Goal: Find specific page/section: Find specific page/section

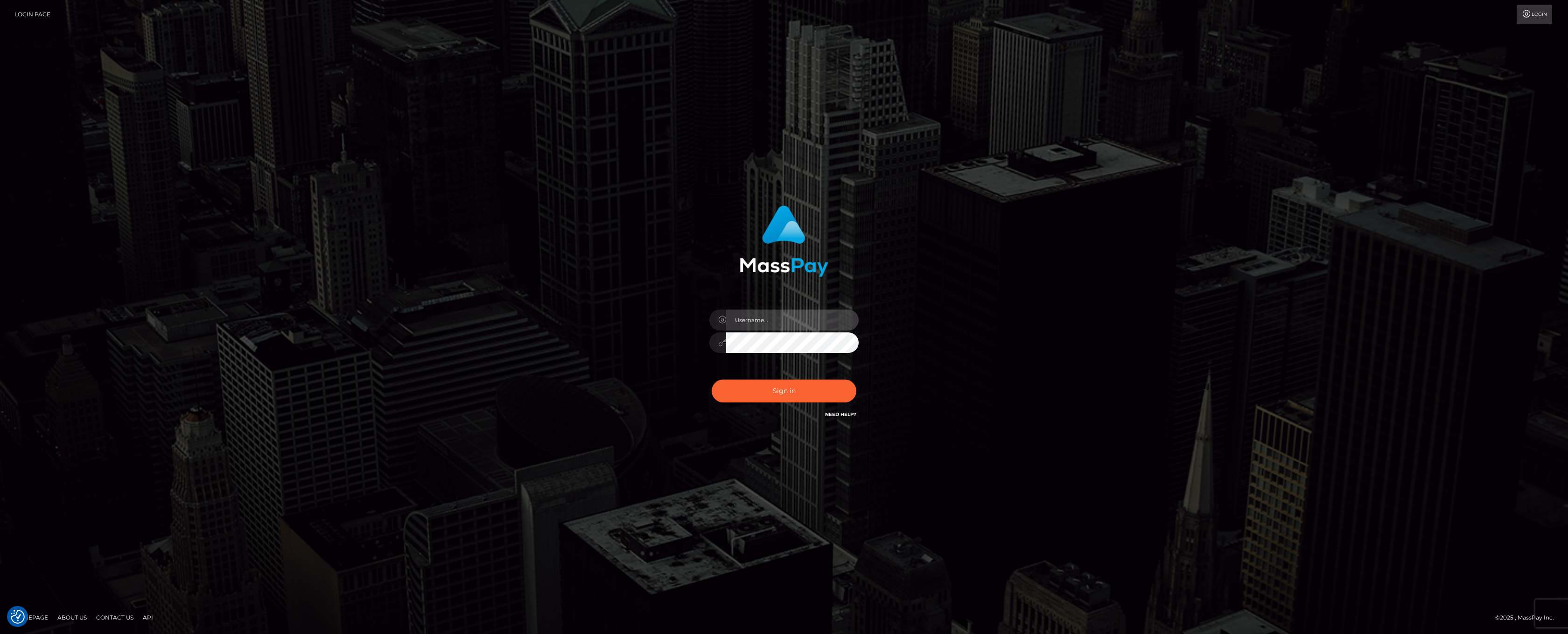
click at [741, 317] on input "text" at bounding box center [793, 320] width 133 height 21
type input "ashbil"
click at [773, 391] on button "Sign in" at bounding box center [784, 391] width 145 height 23
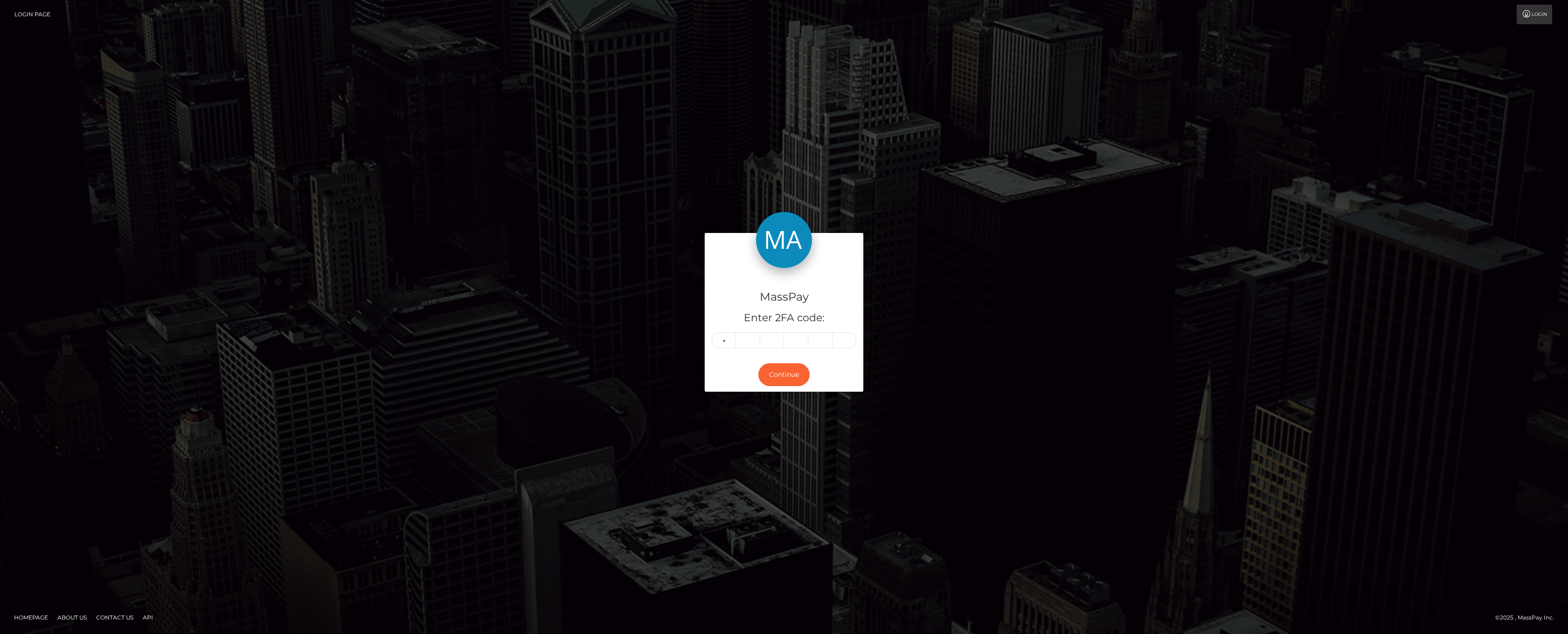
type input "7"
type input "1"
type input "4"
type input "6"
type input "8"
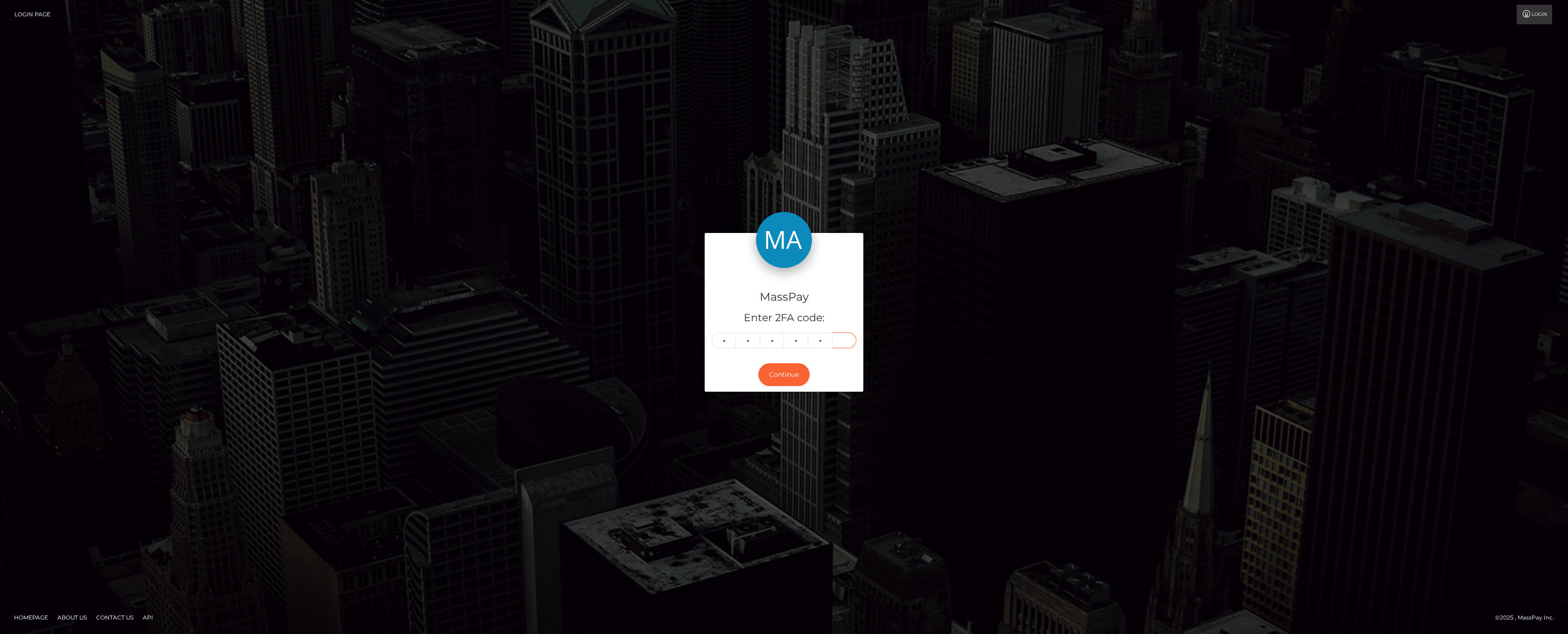
type input "0"
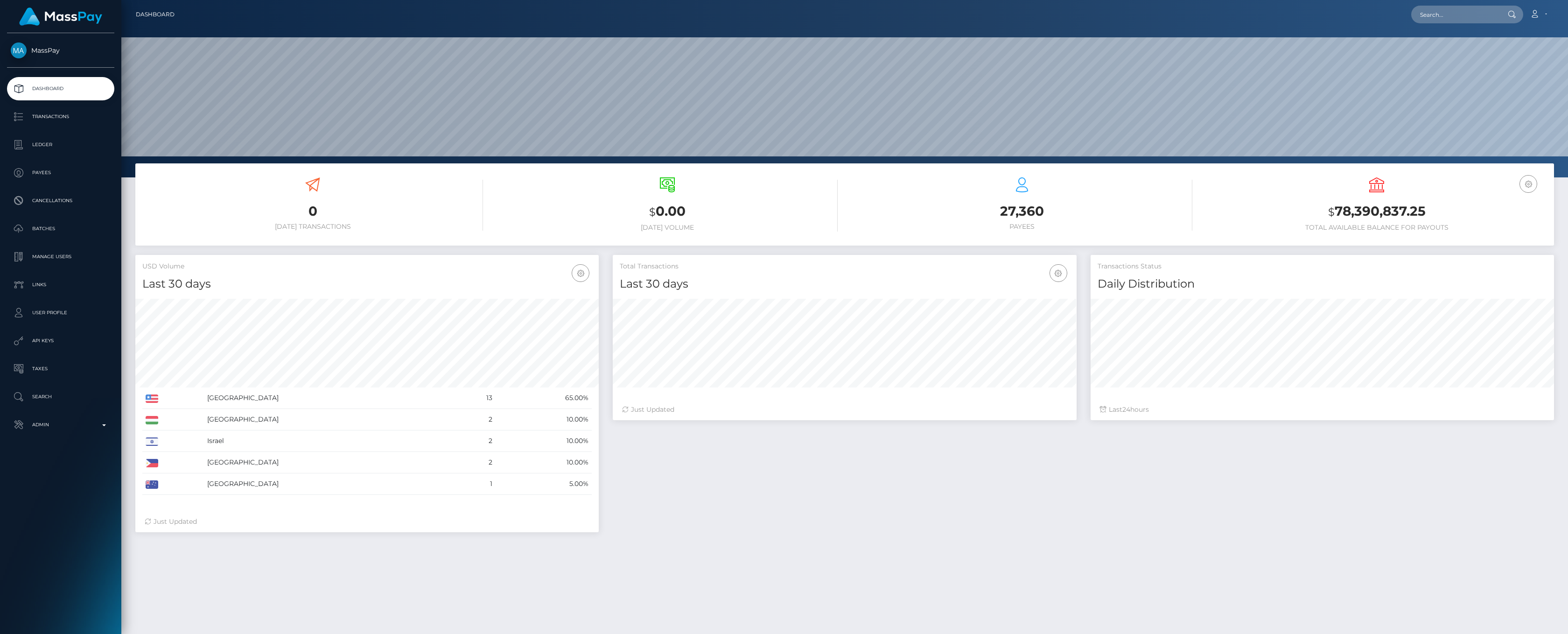
scroll to position [165, 463]
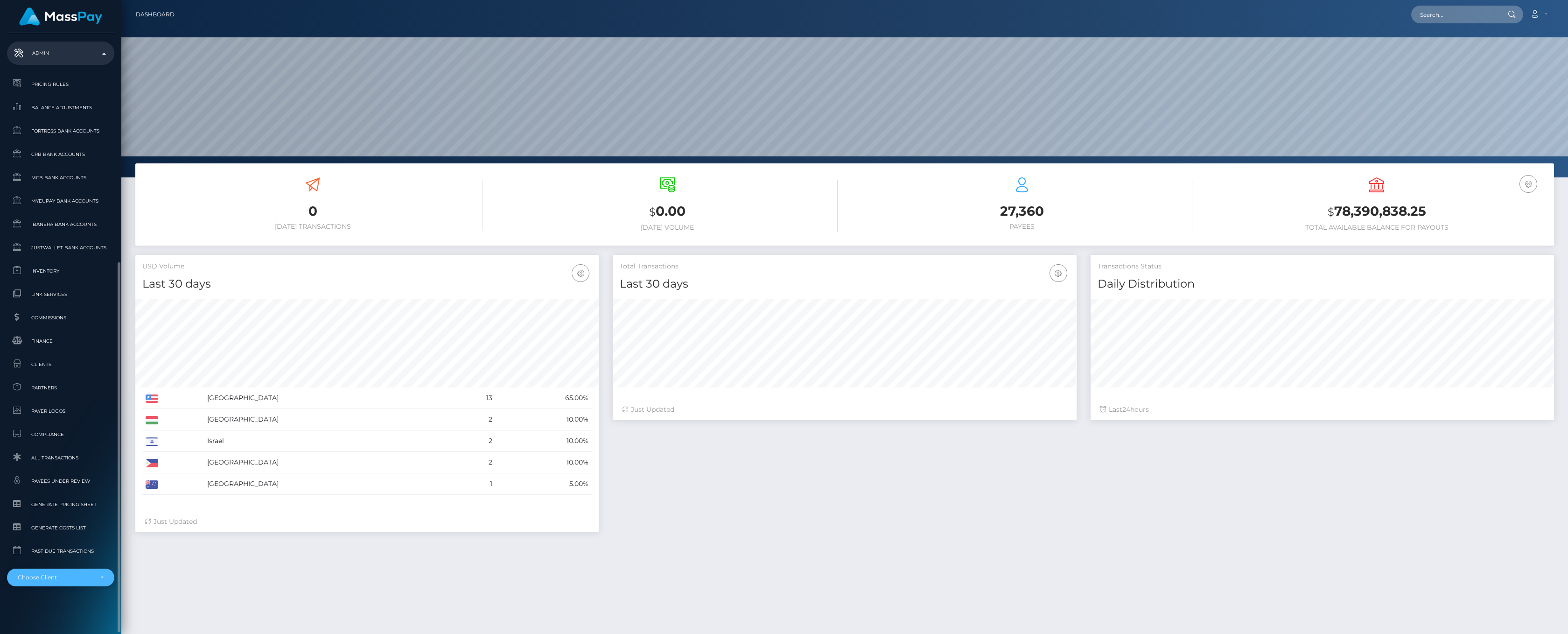
click at [103, 577] on div "Choose Client" at bounding box center [61, 577] width 107 height 18
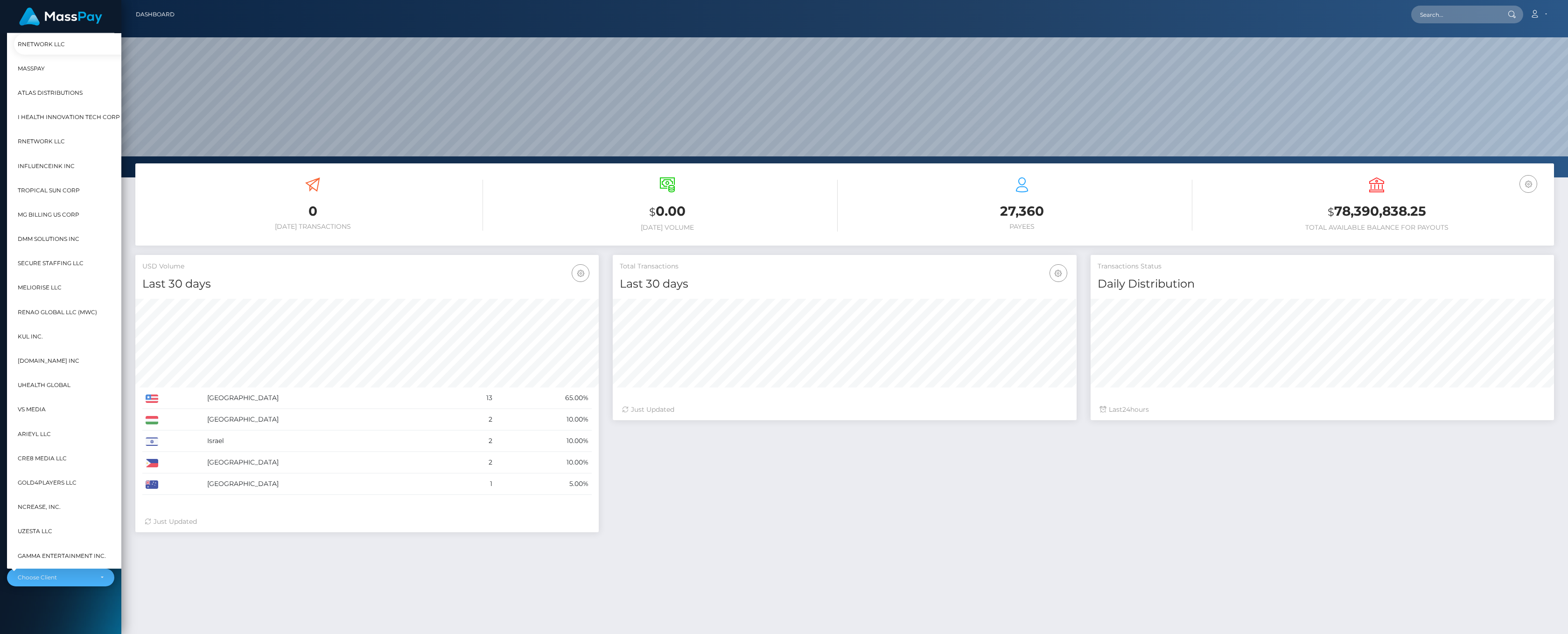
scroll to position [60, 11]
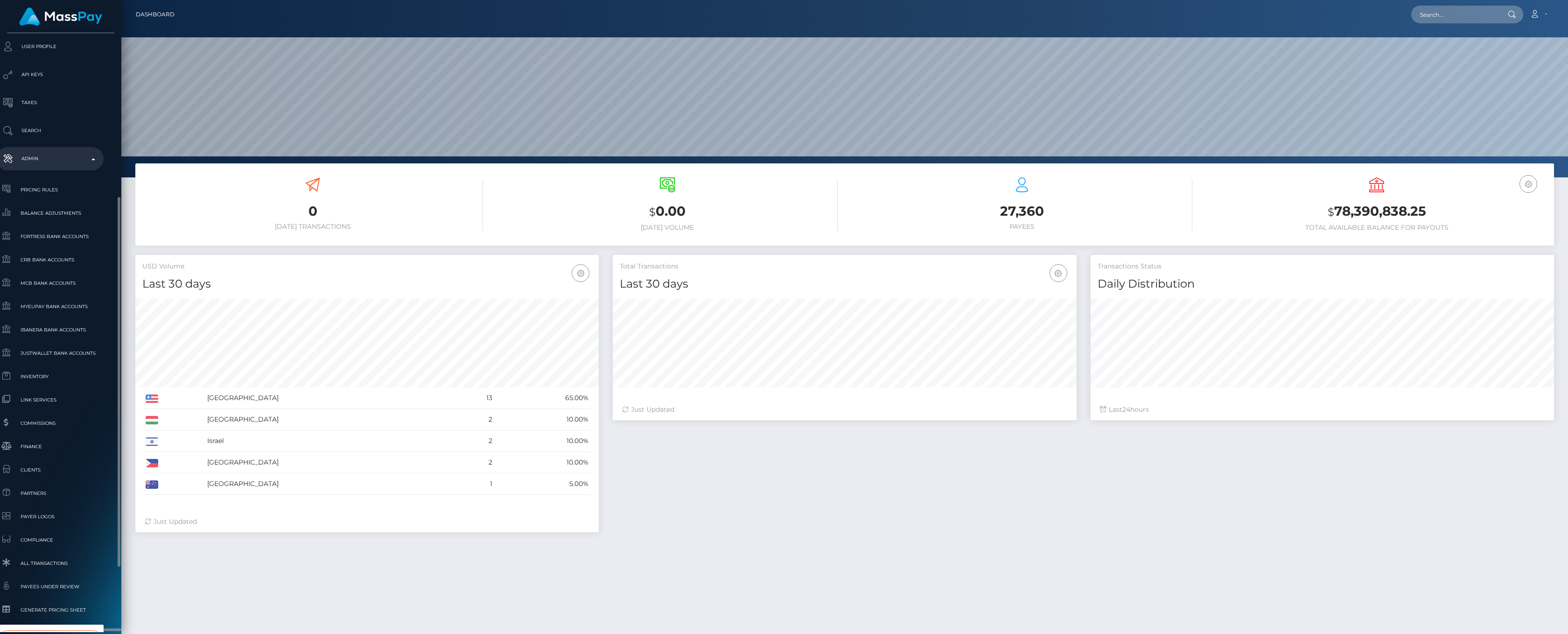
type input "whop"
select select "338"
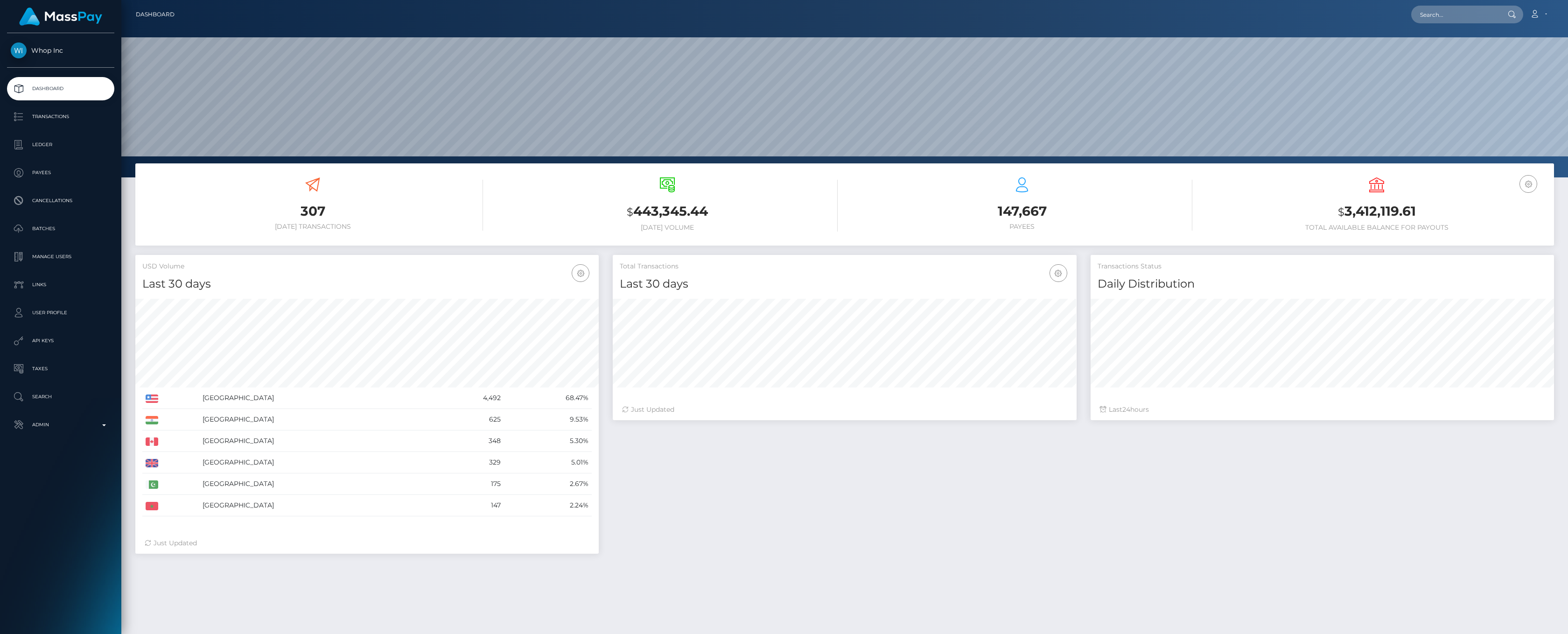
scroll to position [165, 463]
click at [30, 139] on p "Ledger" at bounding box center [61, 144] width 100 height 14
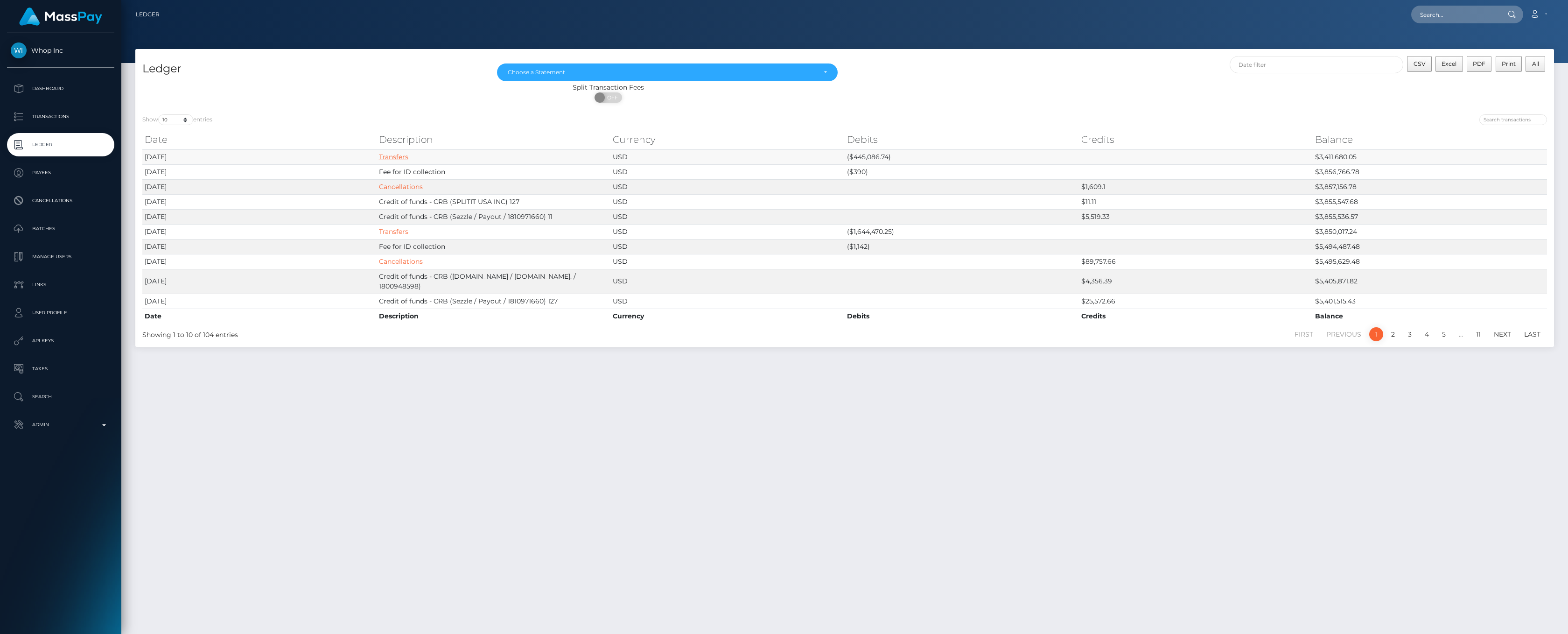
click at [397, 160] on link "Transfers" at bounding box center [394, 157] width 29 height 9
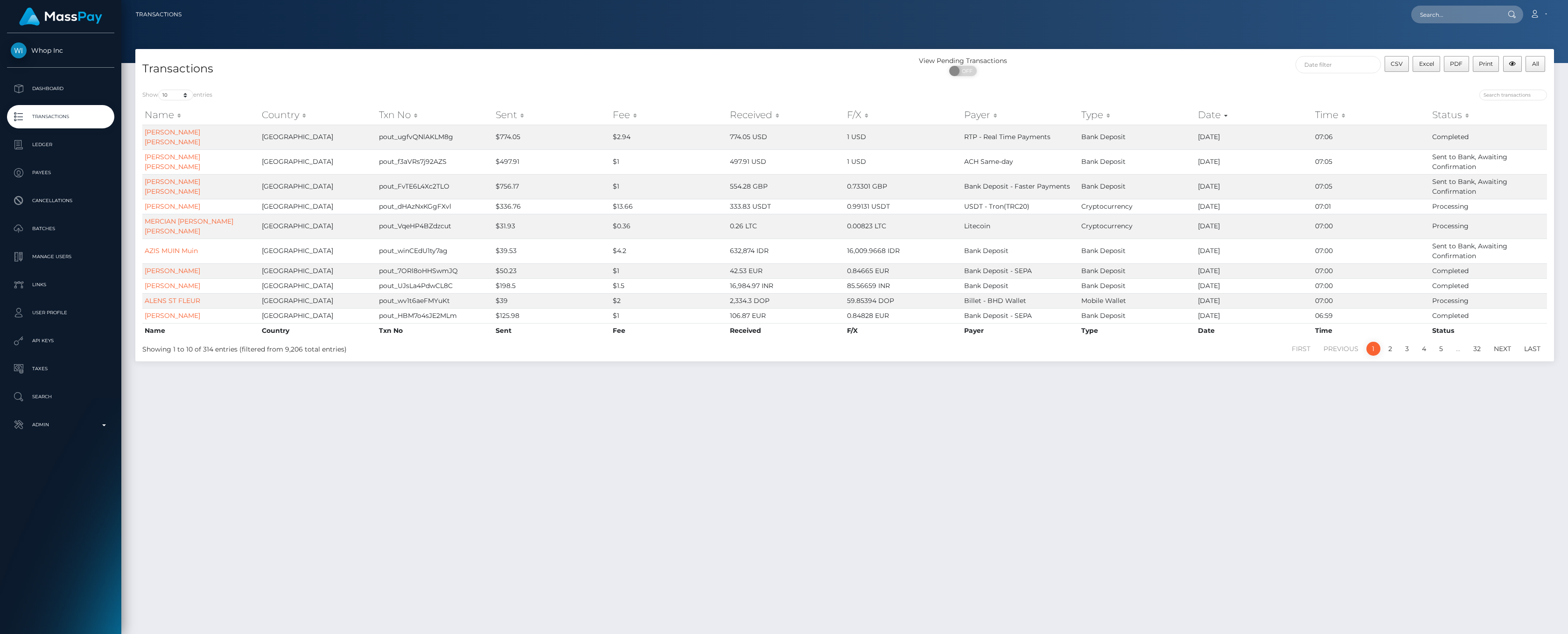
click at [32, 44] on link "Whop Inc" at bounding box center [60, 51] width 121 height 16
